Goal: Task Accomplishment & Management: Manage account settings

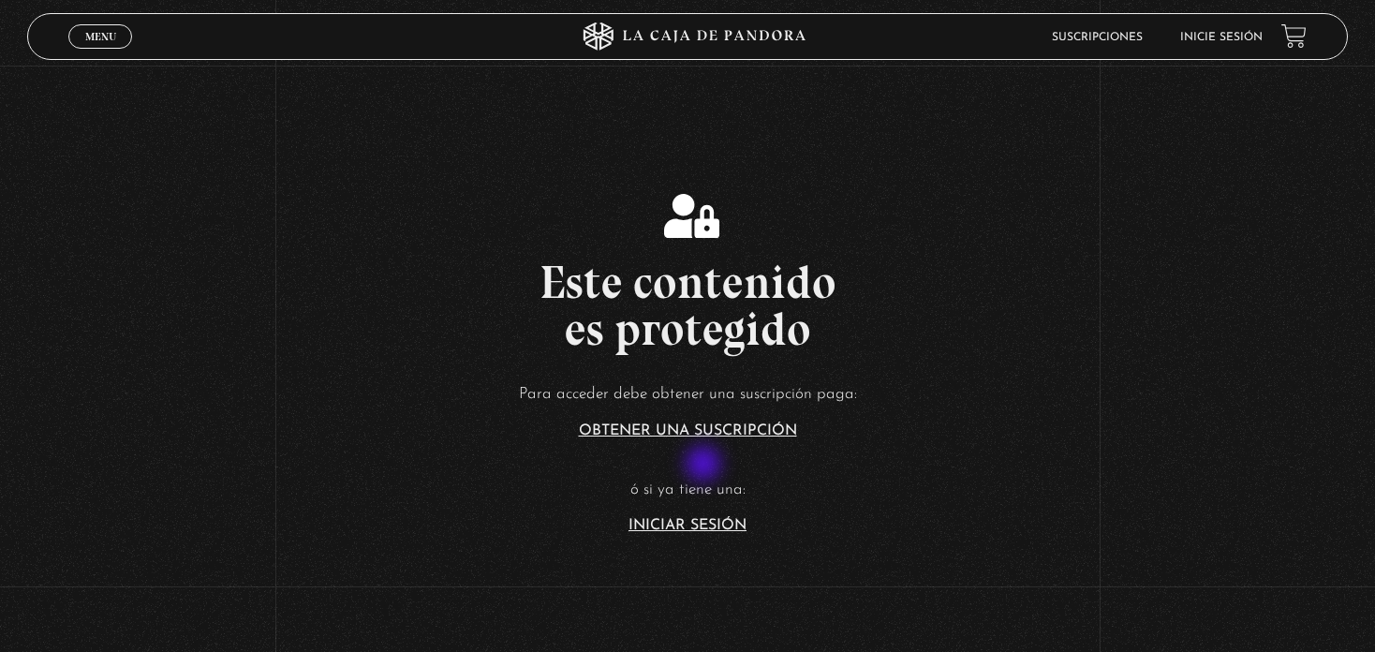
scroll to position [210, 0]
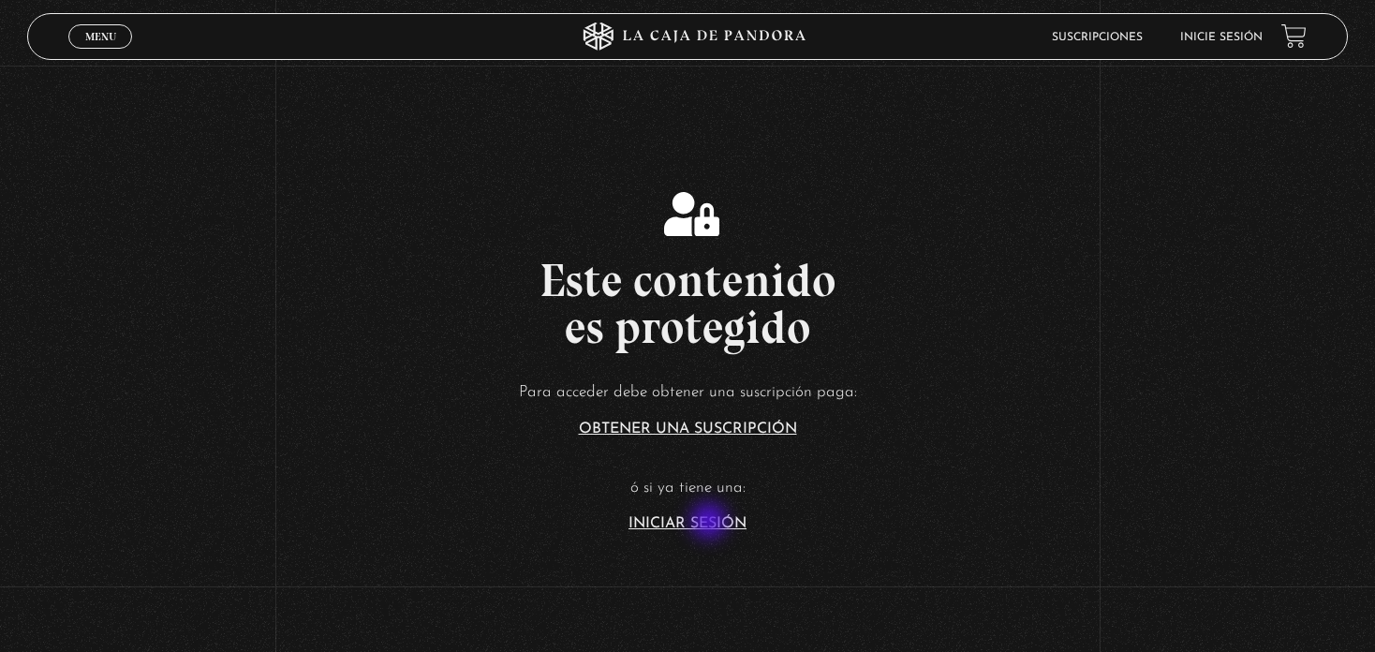
click at [711, 523] on link "Iniciar Sesión" at bounding box center [688, 523] width 118 height 15
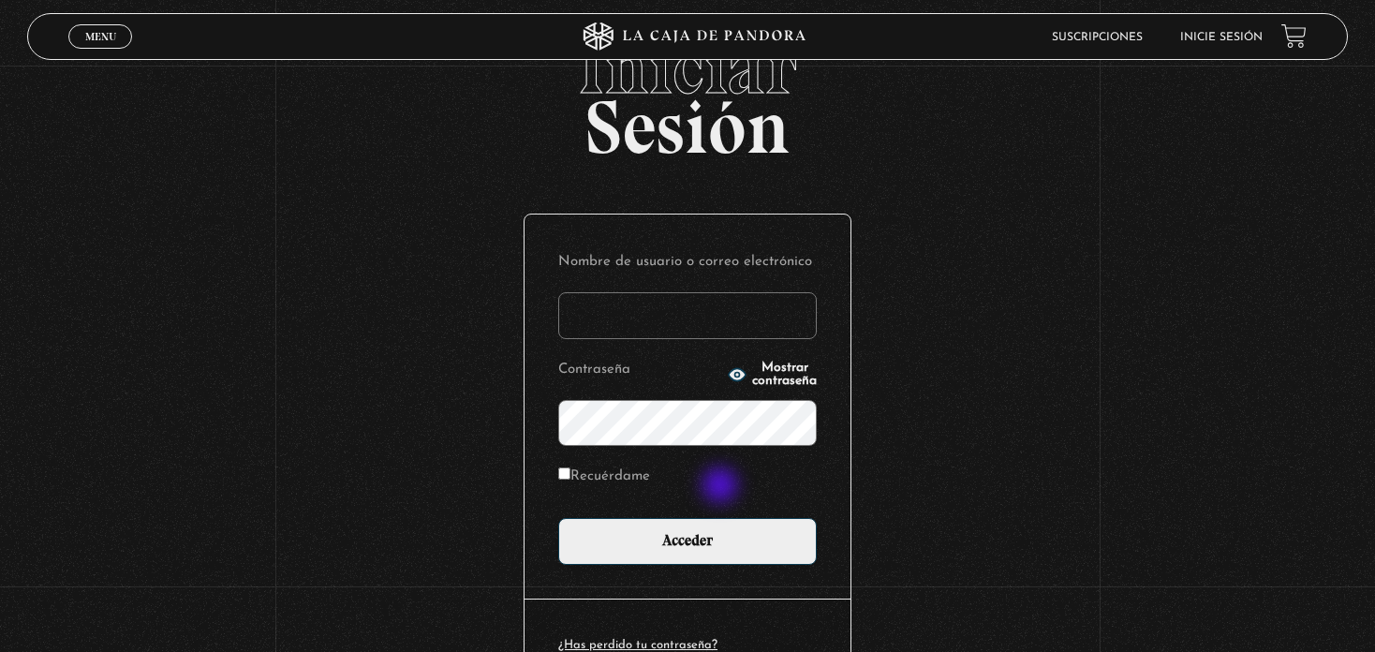
scroll to position [77, 0]
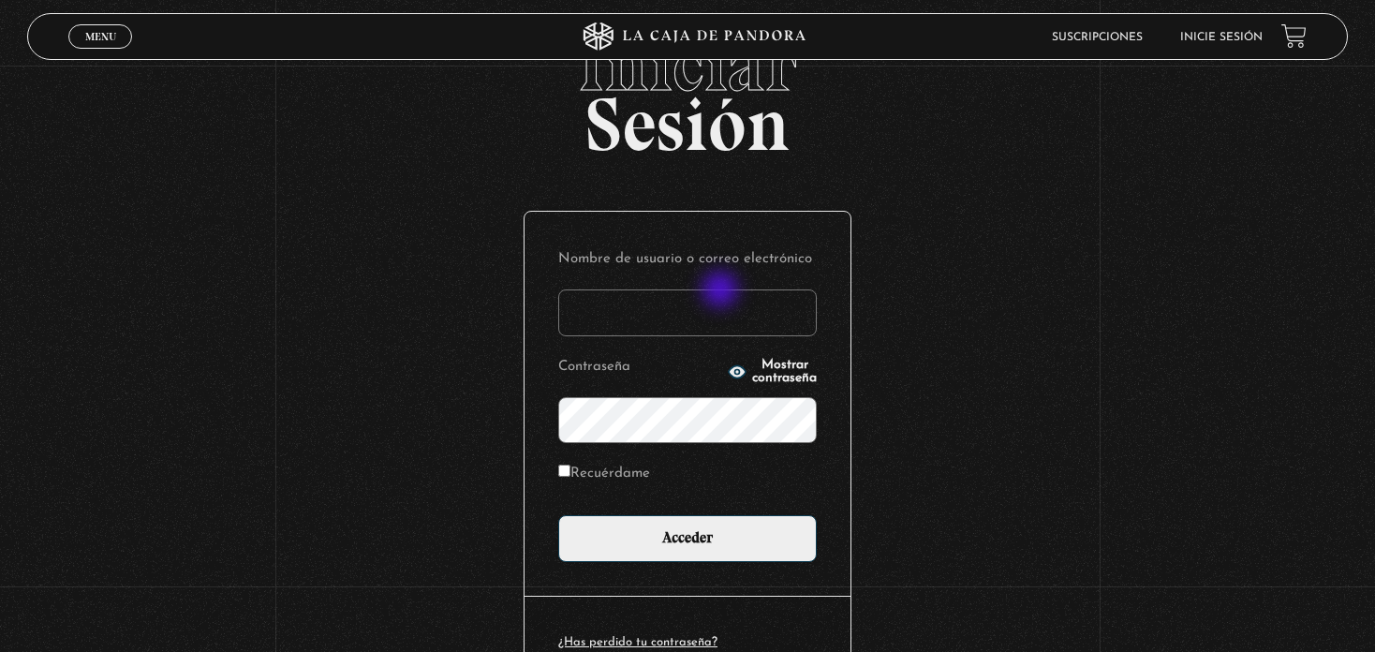
click at [722, 291] on input "Nombre de usuario o correo electrónico" at bounding box center [687, 313] width 259 height 47
type input "kmariagarita0@gmail.com"
click at [596, 479] on label "Recuérdame" at bounding box center [604, 474] width 92 height 29
click at [571, 477] on input "Recuérdame" at bounding box center [564, 471] width 12 height 12
checkbox input "true"
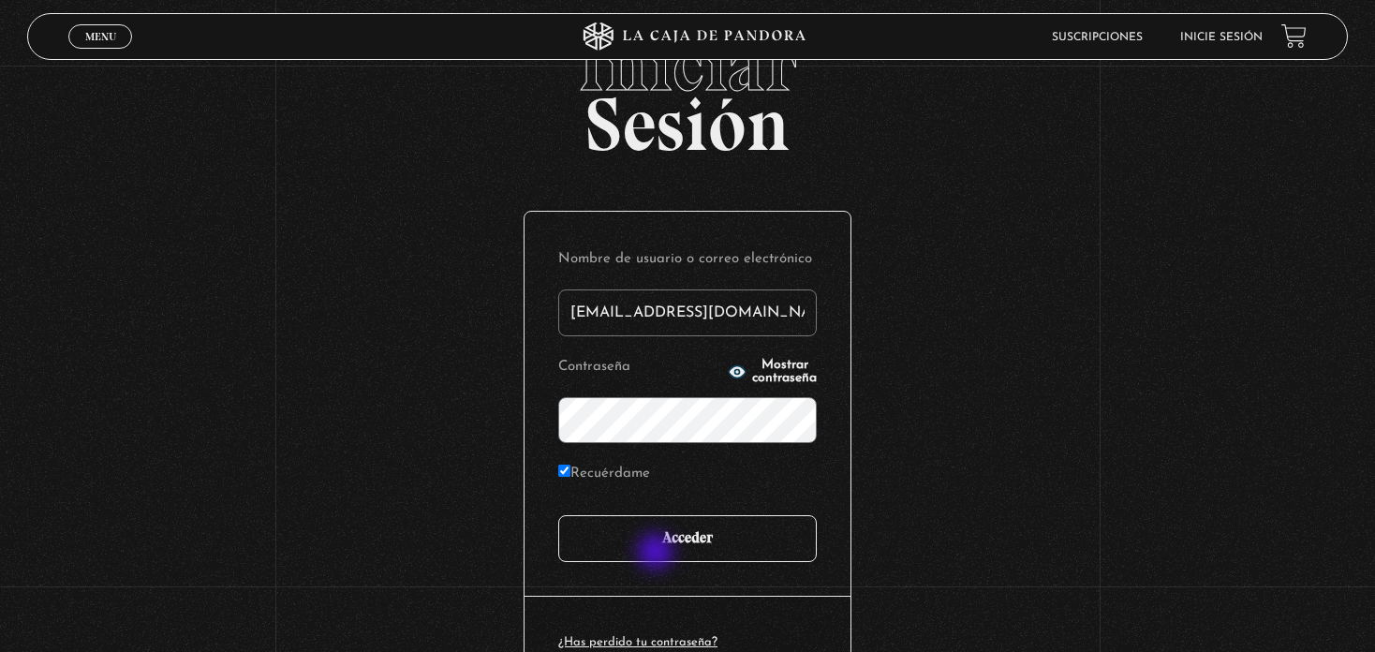
click at [658, 554] on input "Acceder" at bounding box center [687, 538] width 259 height 47
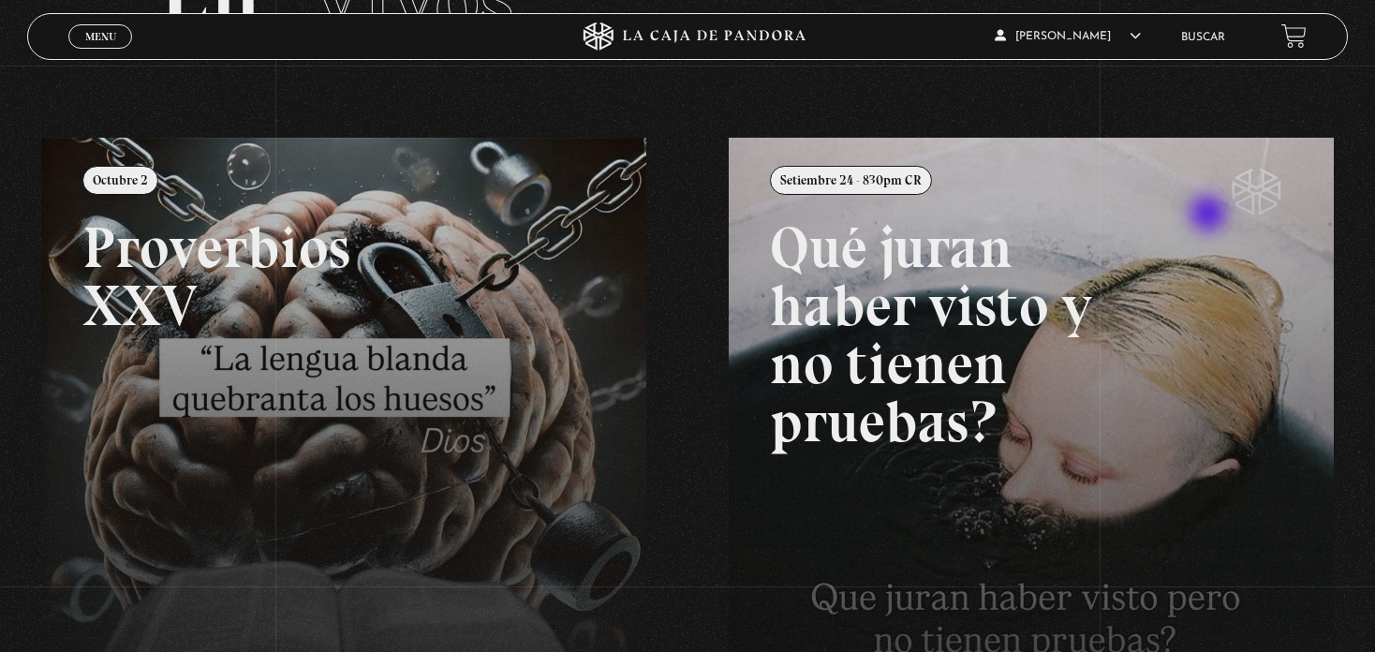
scroll to position [172, 0]
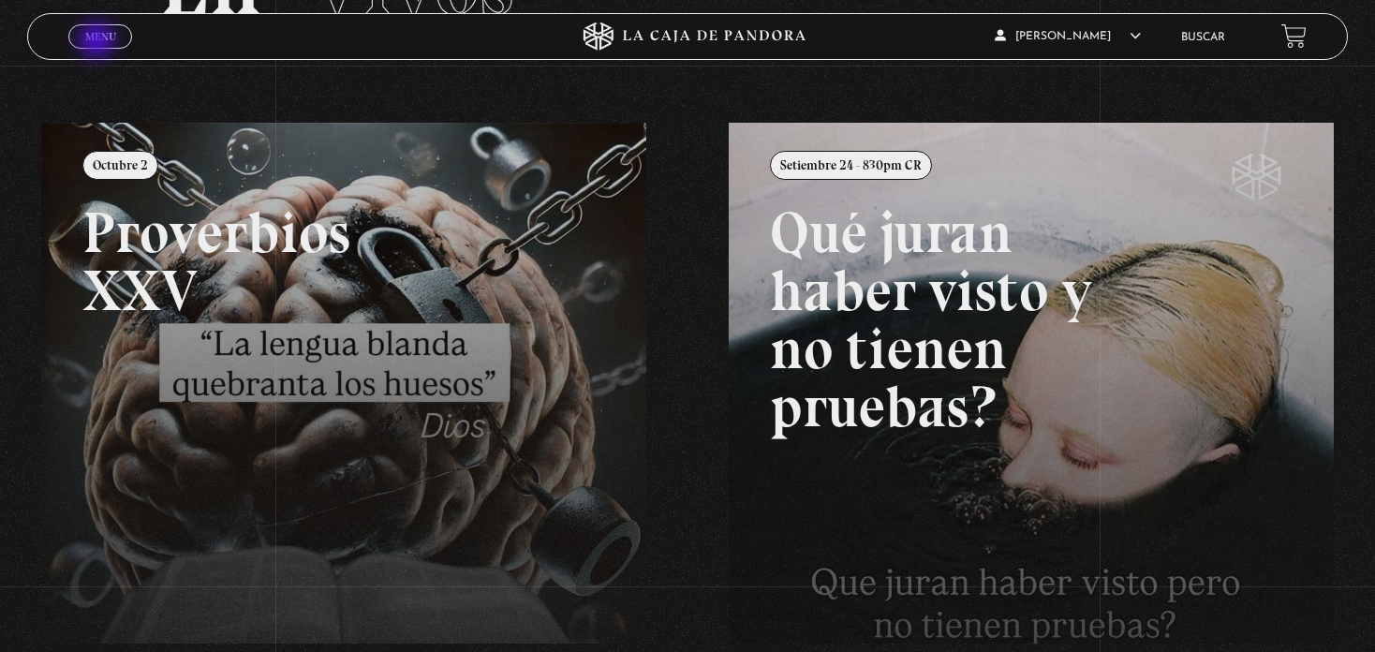
click at [98, 42] on span "Menu" at bounding box center [100, 36] width 31 height 11
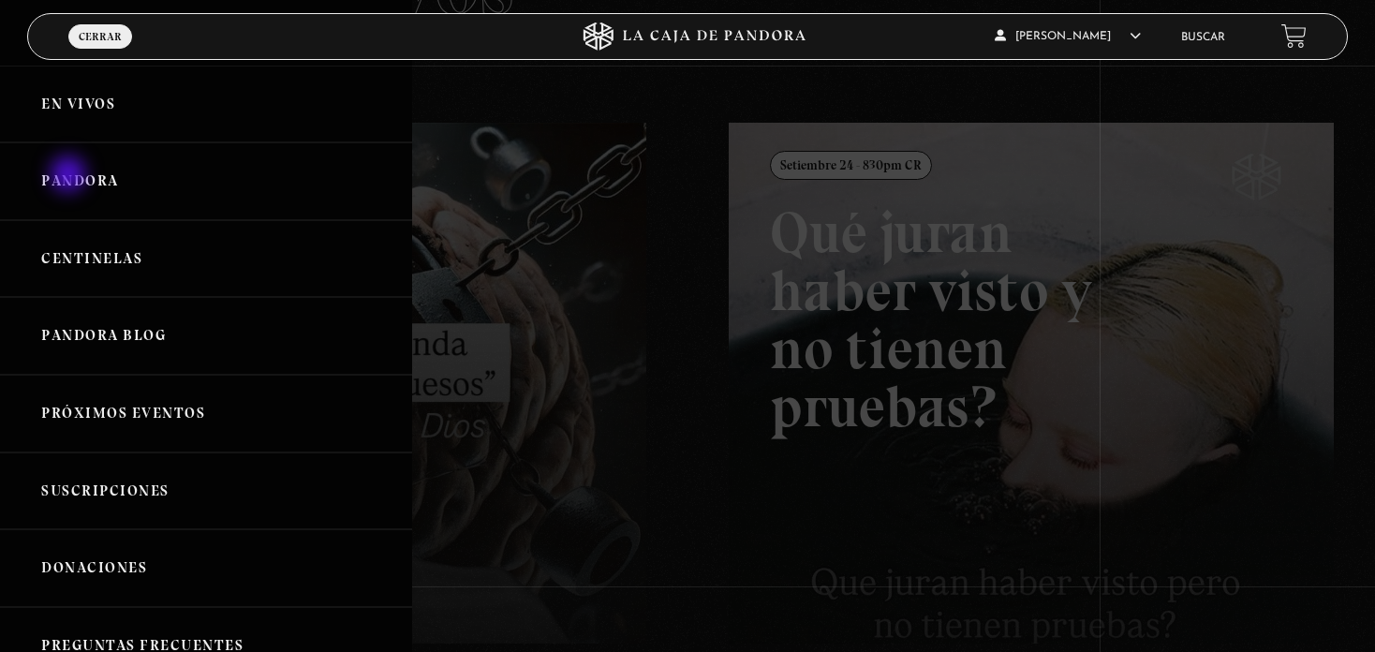
click at [70, 176] on link "Pandora" at bounding box center [206, 181] width 412 height 78
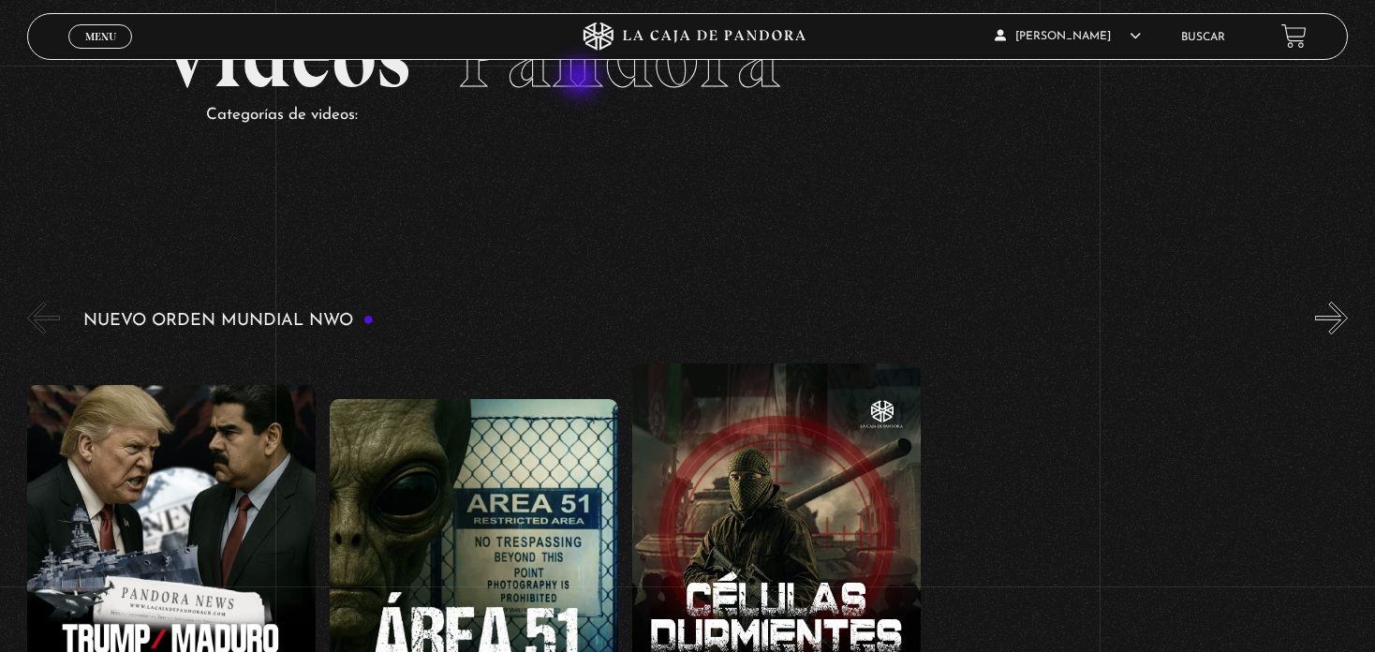
scroll to position [101, 0]
